Goal: Task Accomplishment & Management: Manage account settings

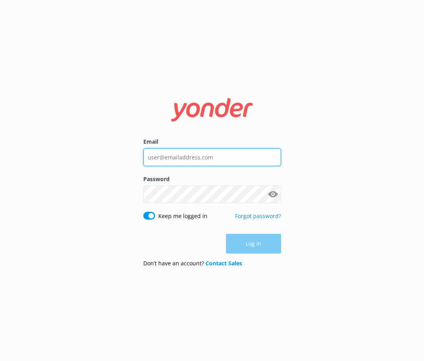
type input "[EMAIL_ADDRESS][DOMAIN_NAME]"
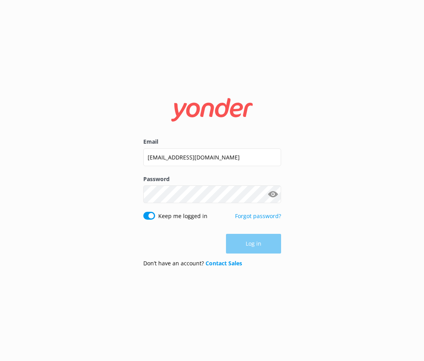
click at [258, 250] on div "Log in" at bounding box center [212, 244] width 138 height 20
click at [257, 240] on button "Log in" at bounding box center [253, 244] width 55 height 20
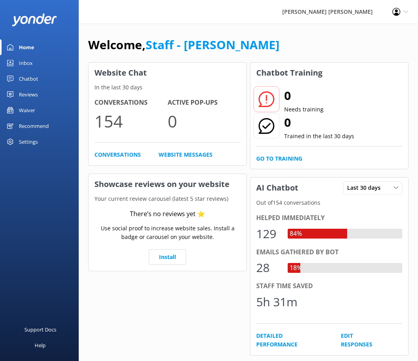
click at [32, 110] on div "Waiver" at bounding box center [27, 110] width 16 height 16
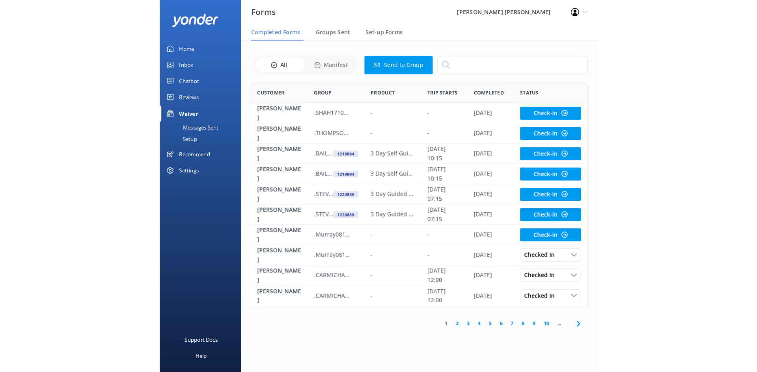
scroll to position [211, 653]
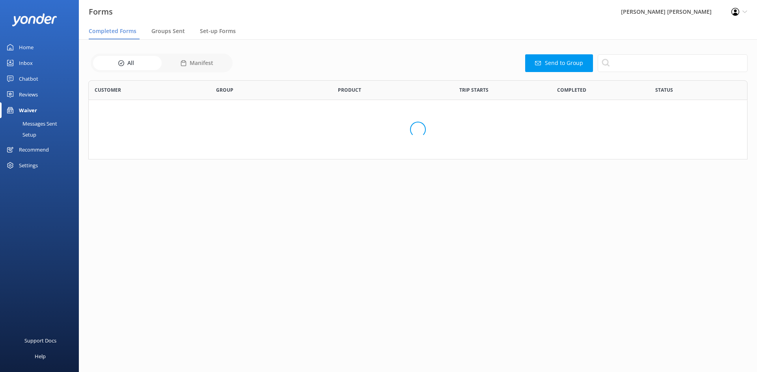
scroll to position [211, 653]
